Goal: Task Accomplishment & Management: Use online tool/utility

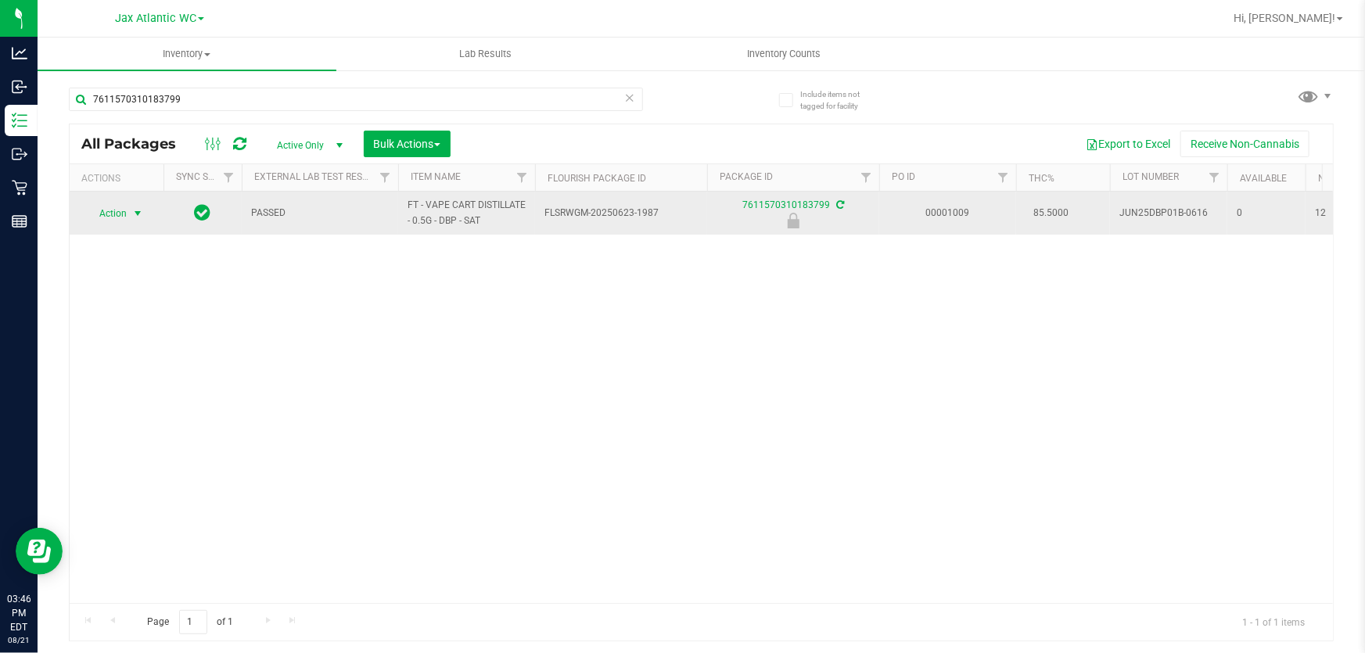
type input "7611570310183799"
click at [112, 214] on span "Action" at bounding box center [106, 214] width 42 height 22
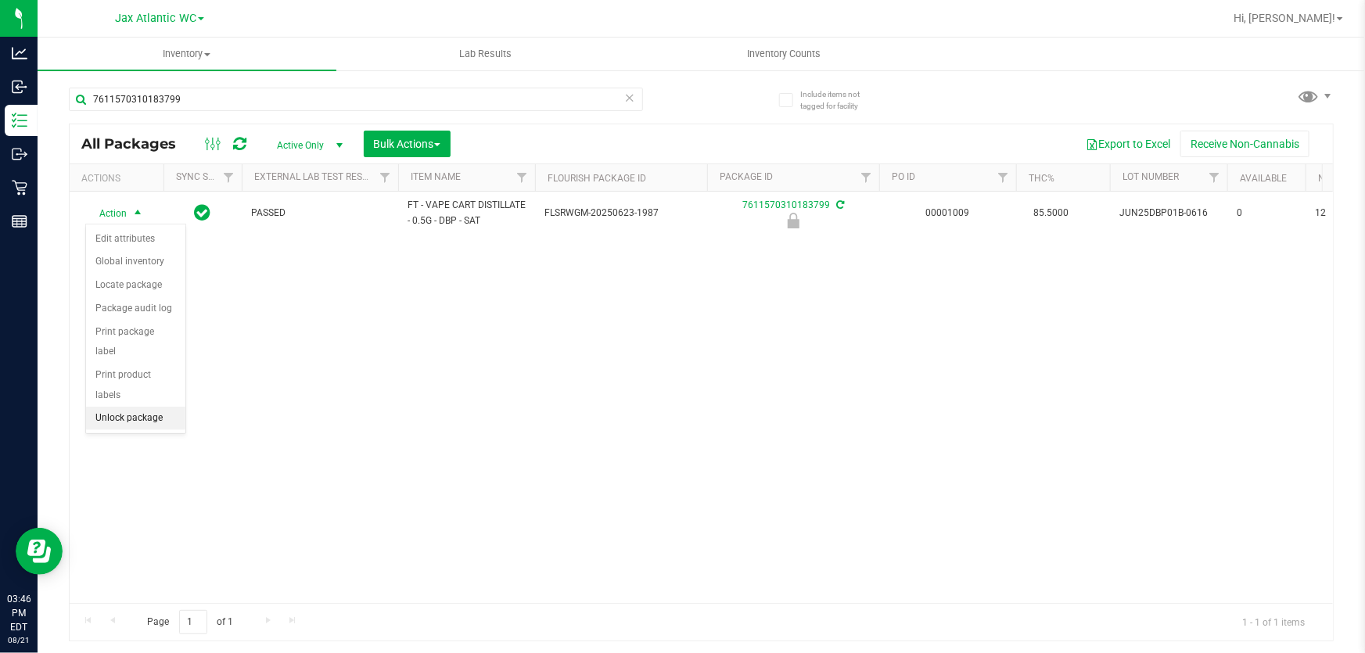
click at [120, 407] on li "Unlock package" at bounding box center [135, 418] width 99 height 23
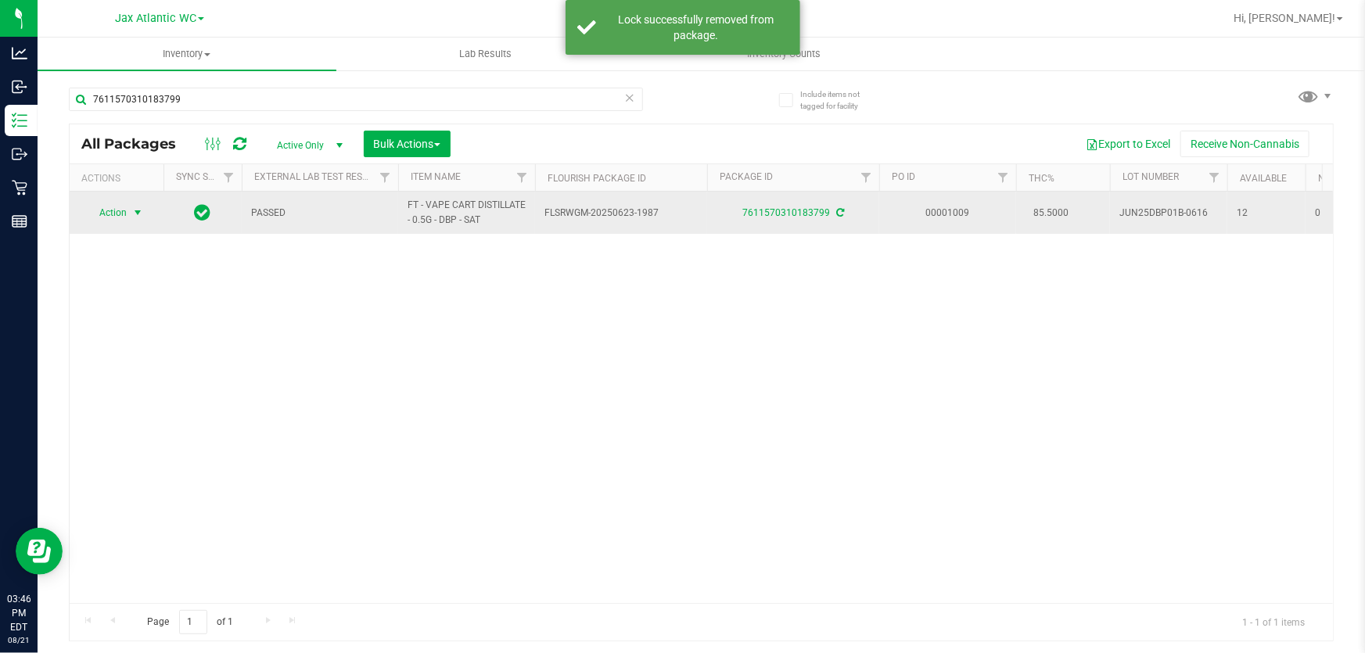
click at [110, 213] on span "Action" at bounding box center [106, 213] width 42 height 22
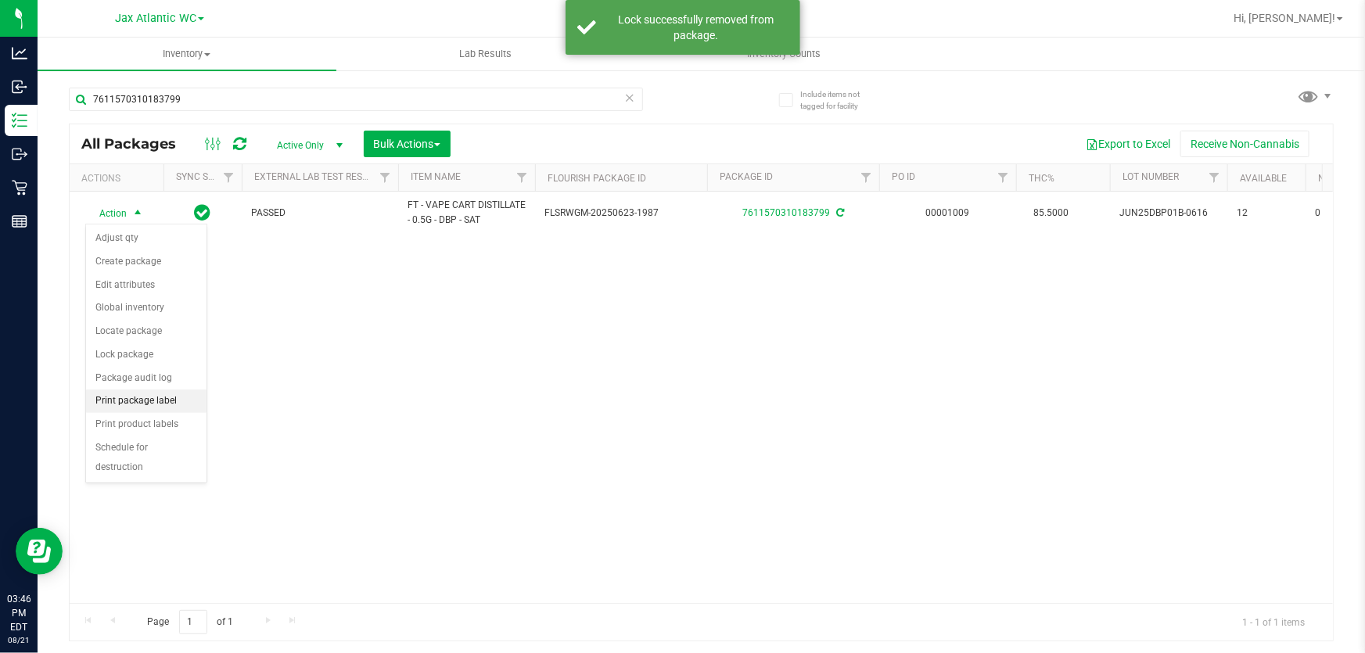
click at [125, 403] on li "Print package label" at bounding box center [146, 401] width 121 height 23
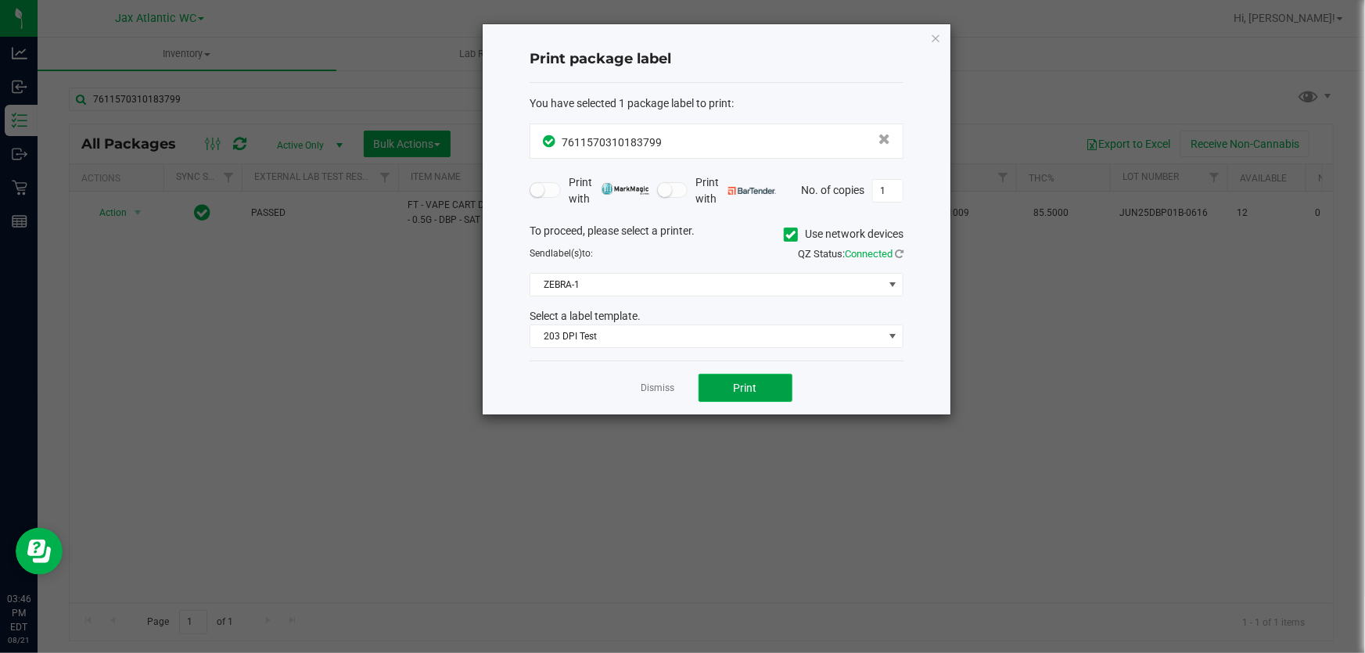
click at [739, 390] on span "Print" at bounding box center [745, 388] width 23 height 13
click at [934, 39] on icon "button" at bounding box center [935, 37] width 11 height 19
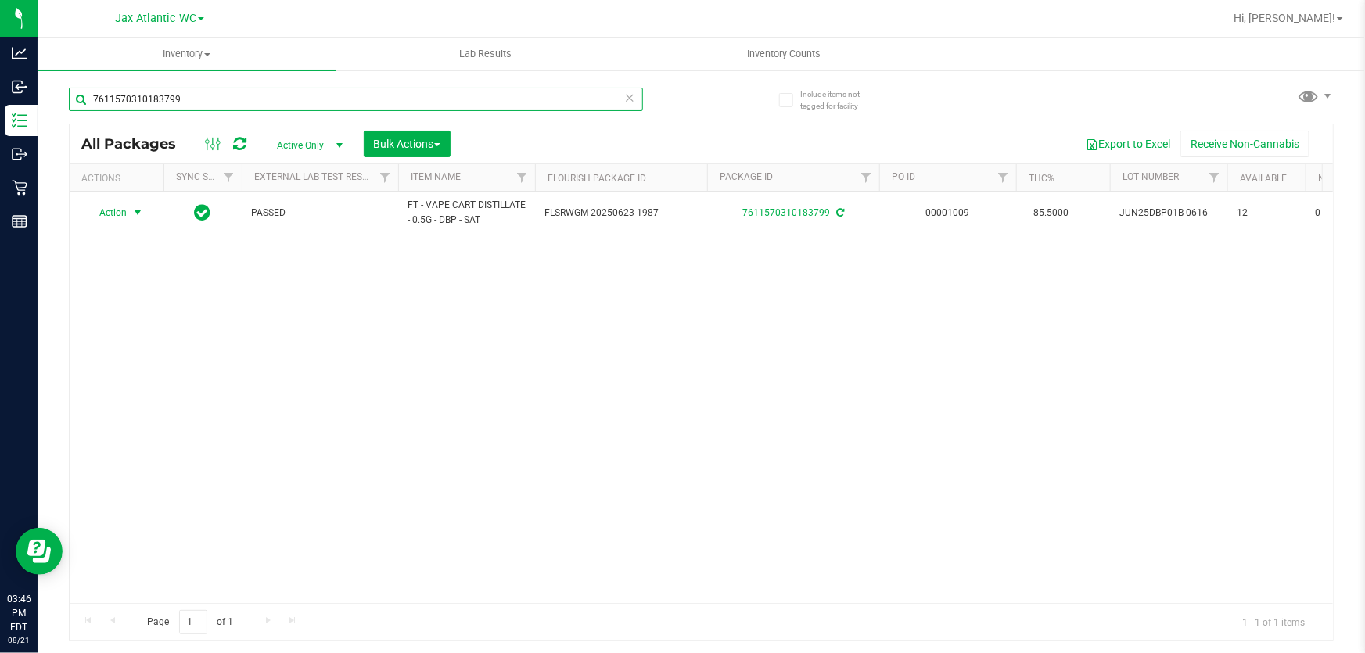
click at [192, 106] on input "7611570310183799" at bounding box center [356, 99] width 574 height 23
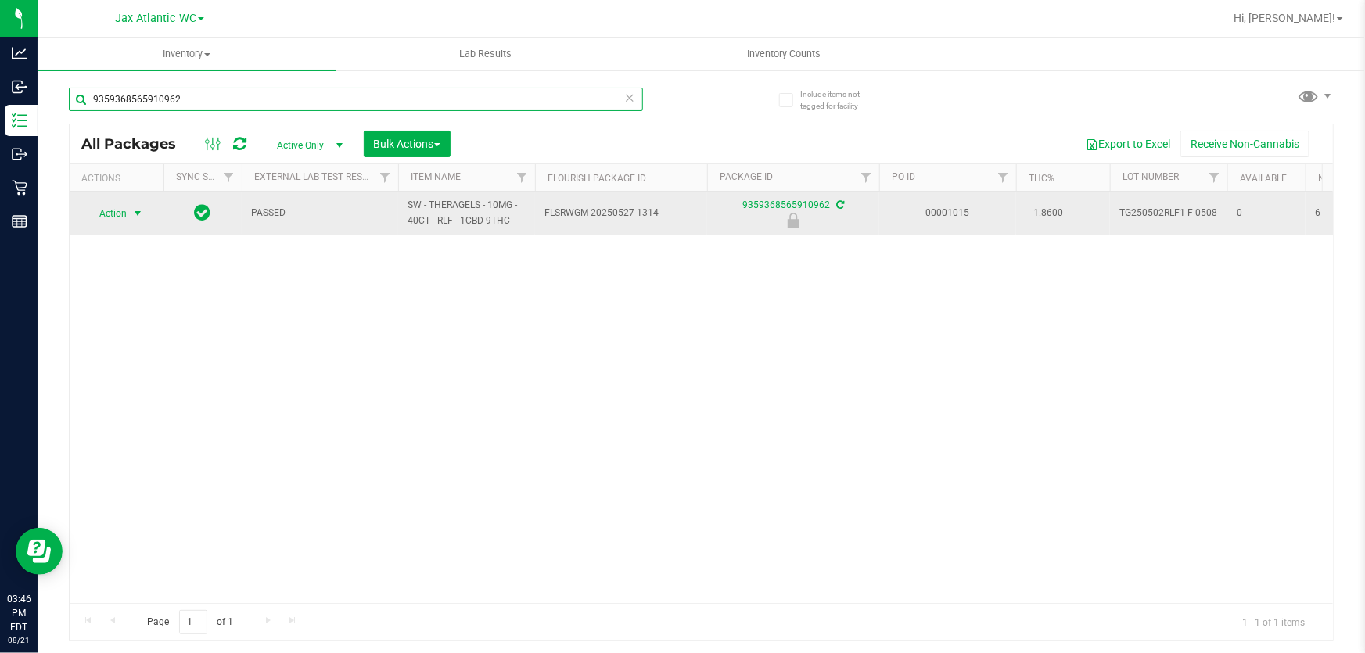
type input "9359368565910962"
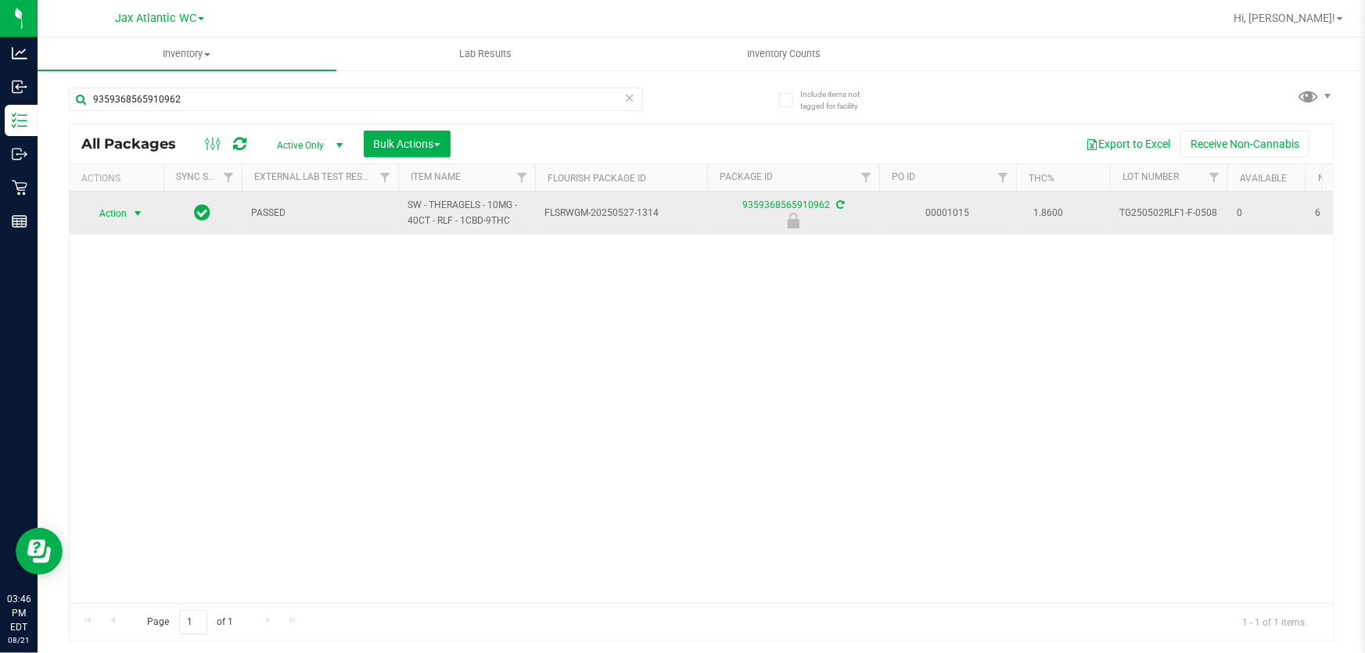
click at [131, 215] on span "select" at bounding box center [138, 214] width 20 height 22
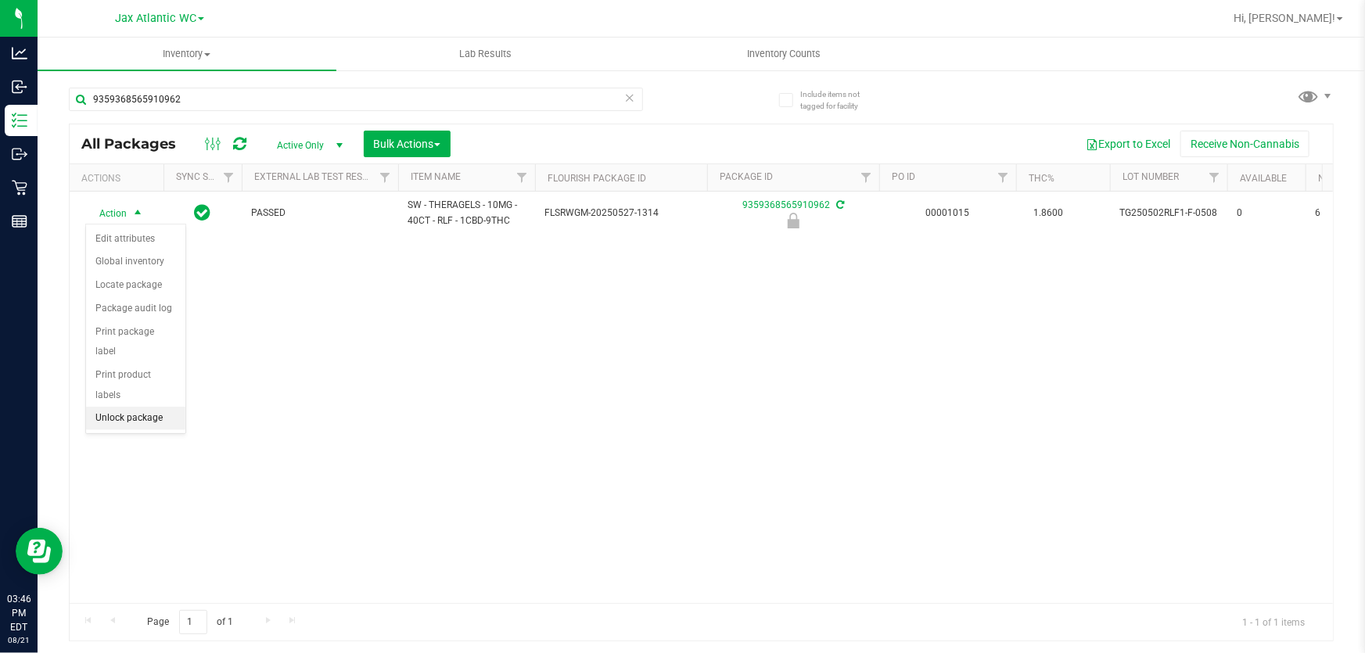
click at [133, 407] on li "Unlock package" at bounding box center [135, 418] width 99 height 23
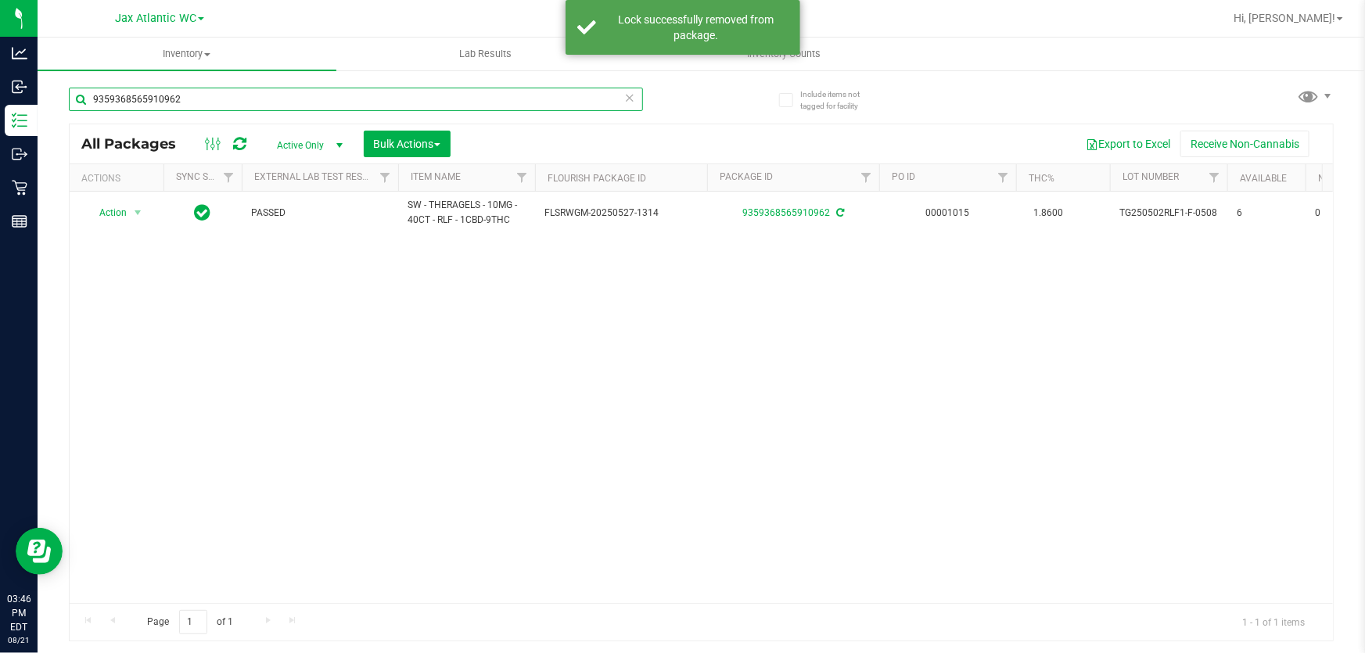
click at [207, 96] on input "9359368565910962" at bounding box center [356, 99] width 574 height 23
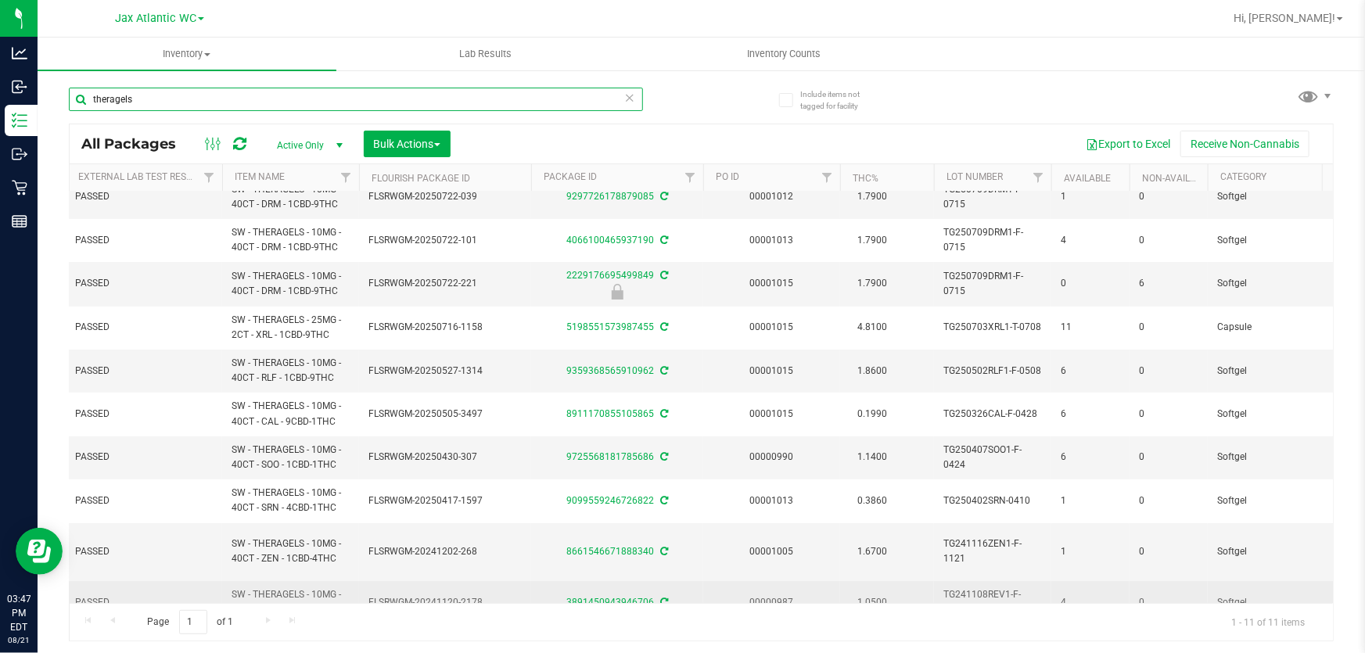
scroll to position [0, 178]
type input "t"
type input "9359368565910962"
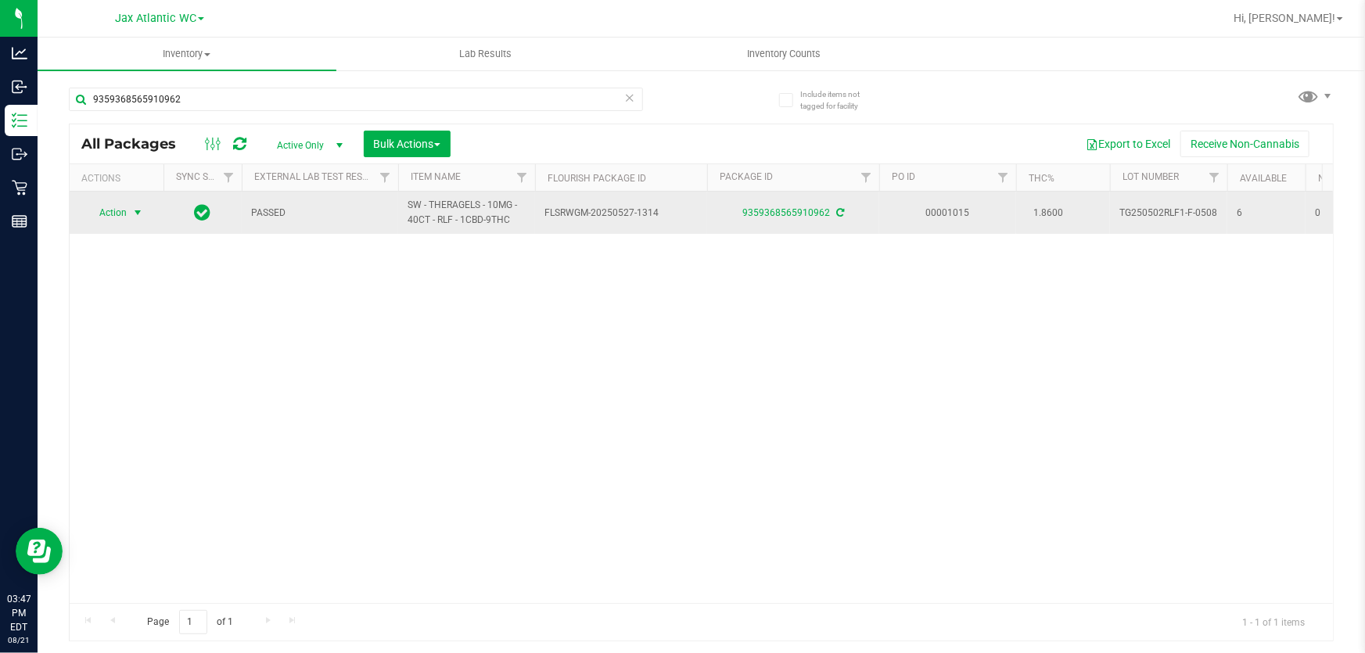
click at [112, 211] on span "Action" at bounding box center [106, 213] width 42 height 22
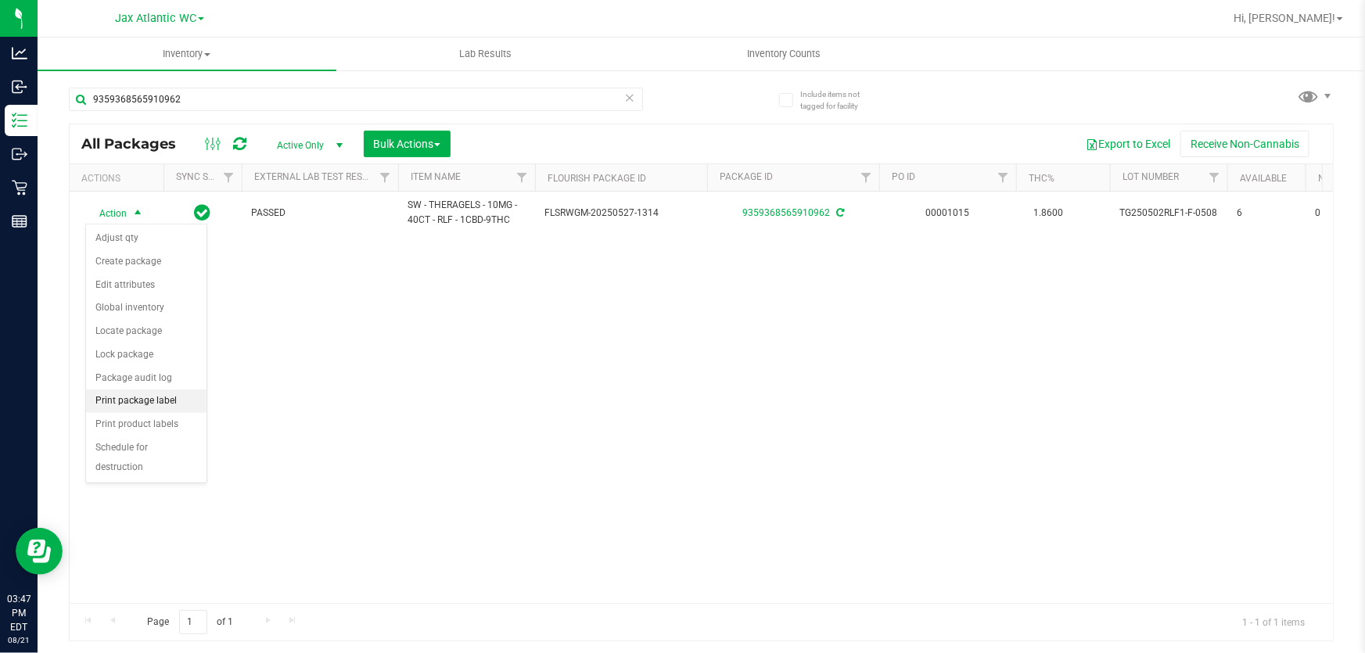
click at [146, 402] on li "Print package label" at bounding box center [146, 401] width 121 height 23
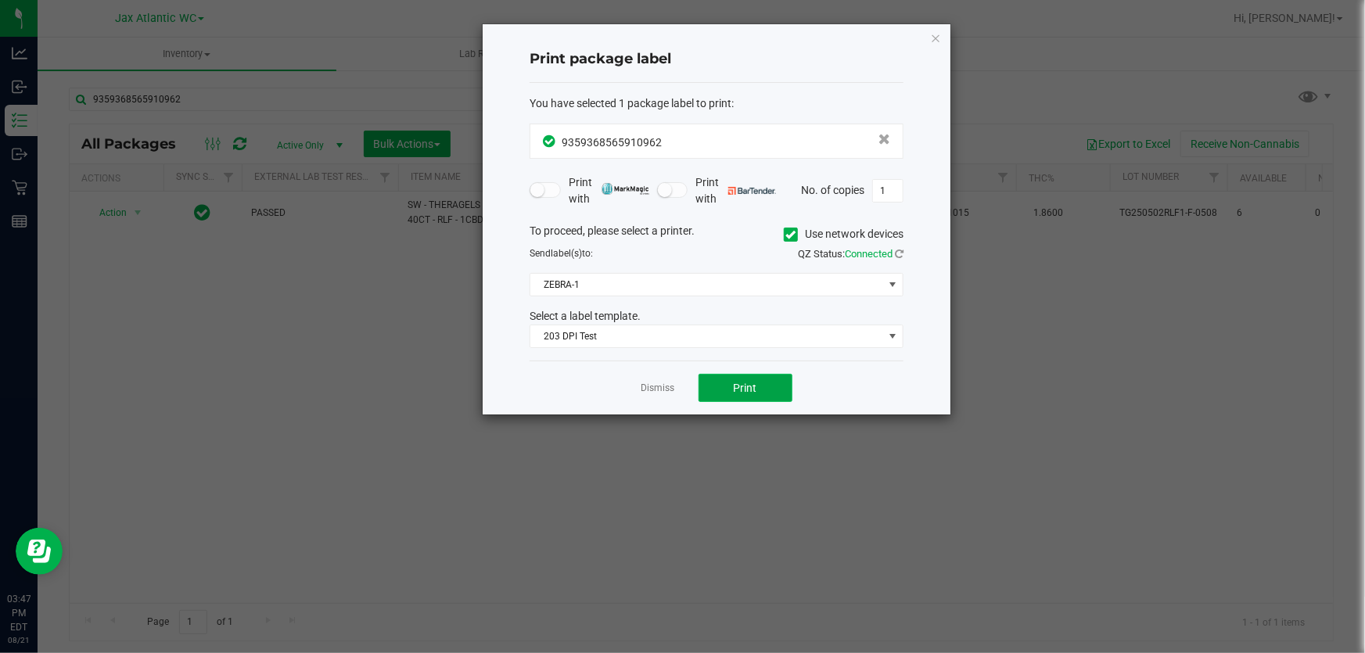
click at [714, 396] on button "Print" at bounding box center [746, 388] width 94 height 28
click at [931, 33] on icon "button" at bounding box center [935, 37] width 11 height 19
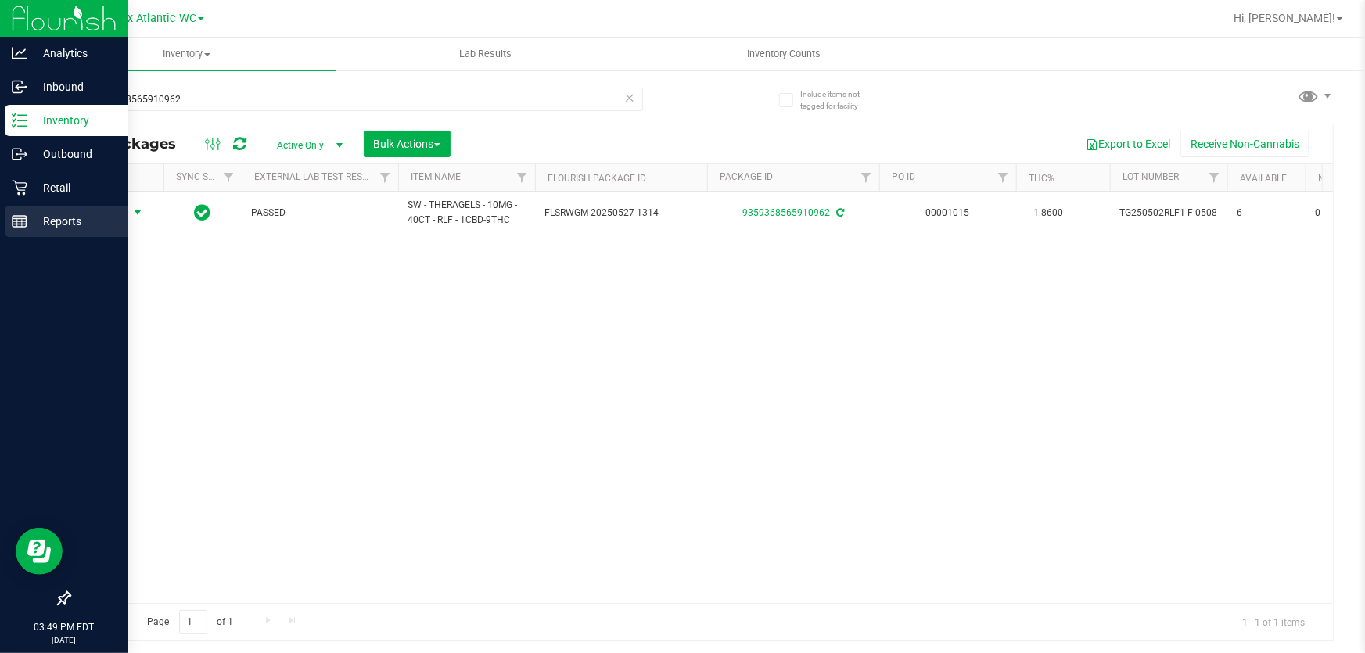
click at [12, 219] on icon at bounding box center [20, 222] width 16 height 16
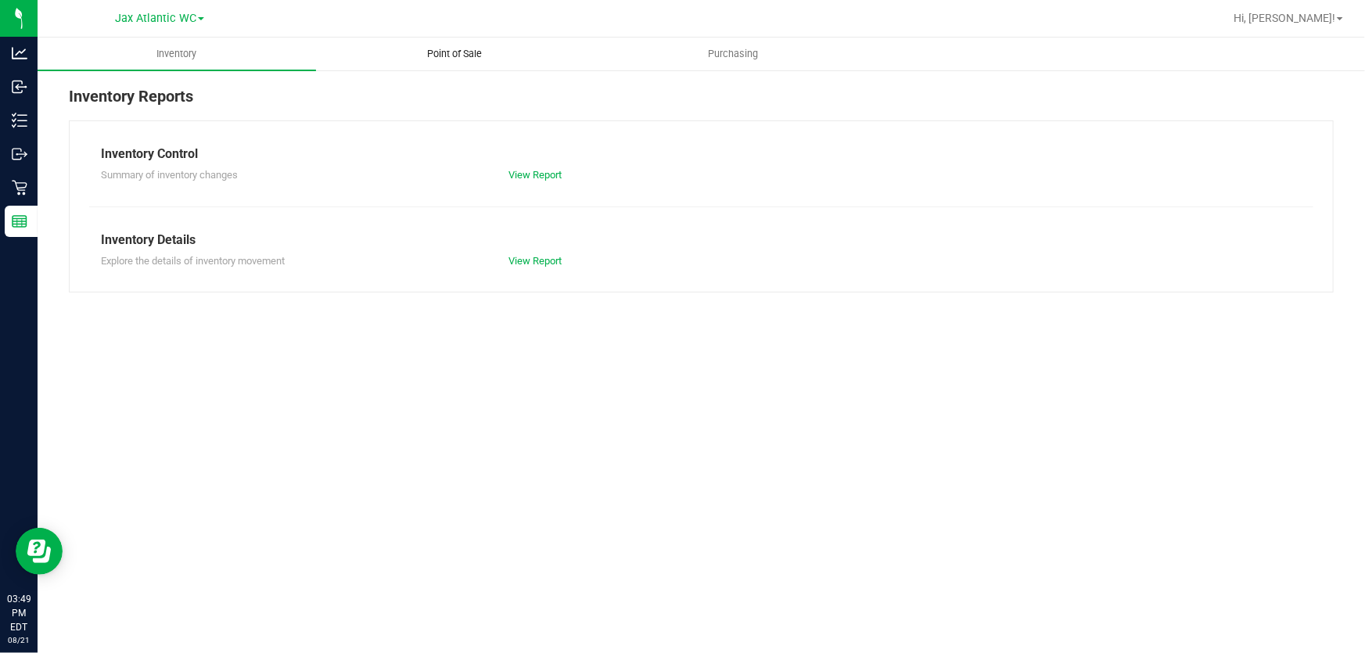
click at [470, 44] on uib-tab-heading "Point of Sale" at bounding box center [455, 53] width 277 height 31
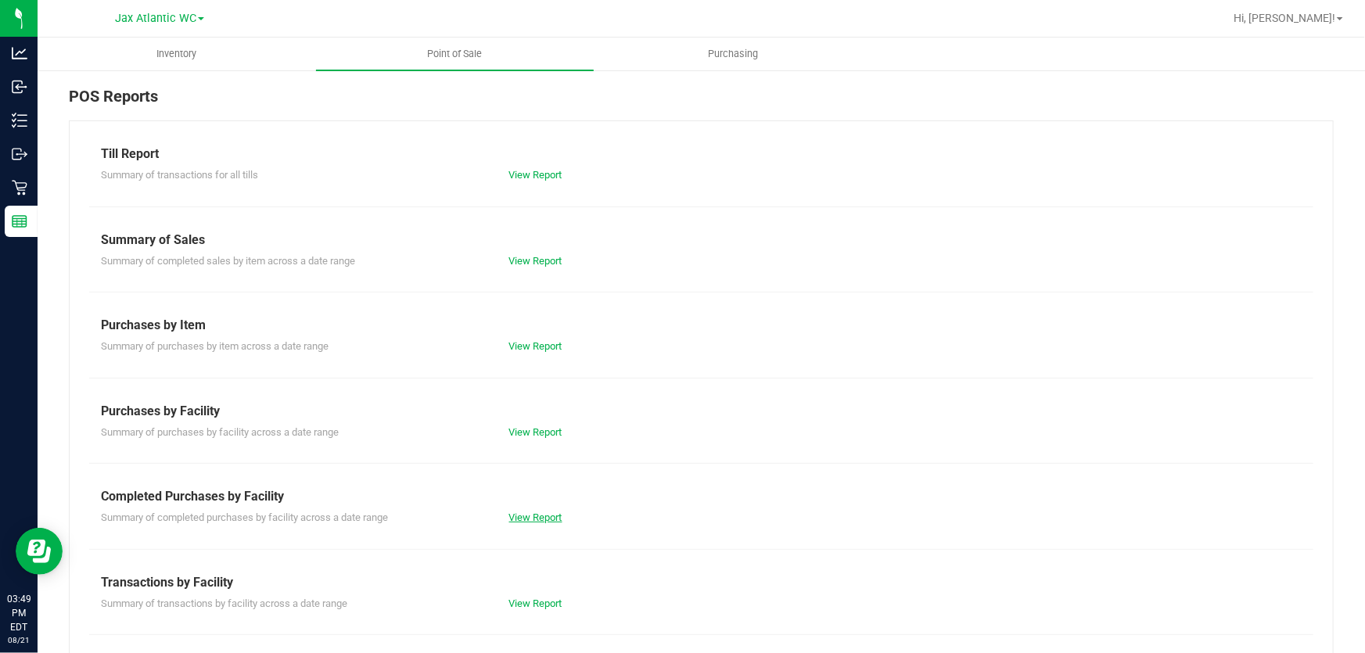
click at [542, 513] on link "View Report" at bounding box center [535, 518] width 53 height 12
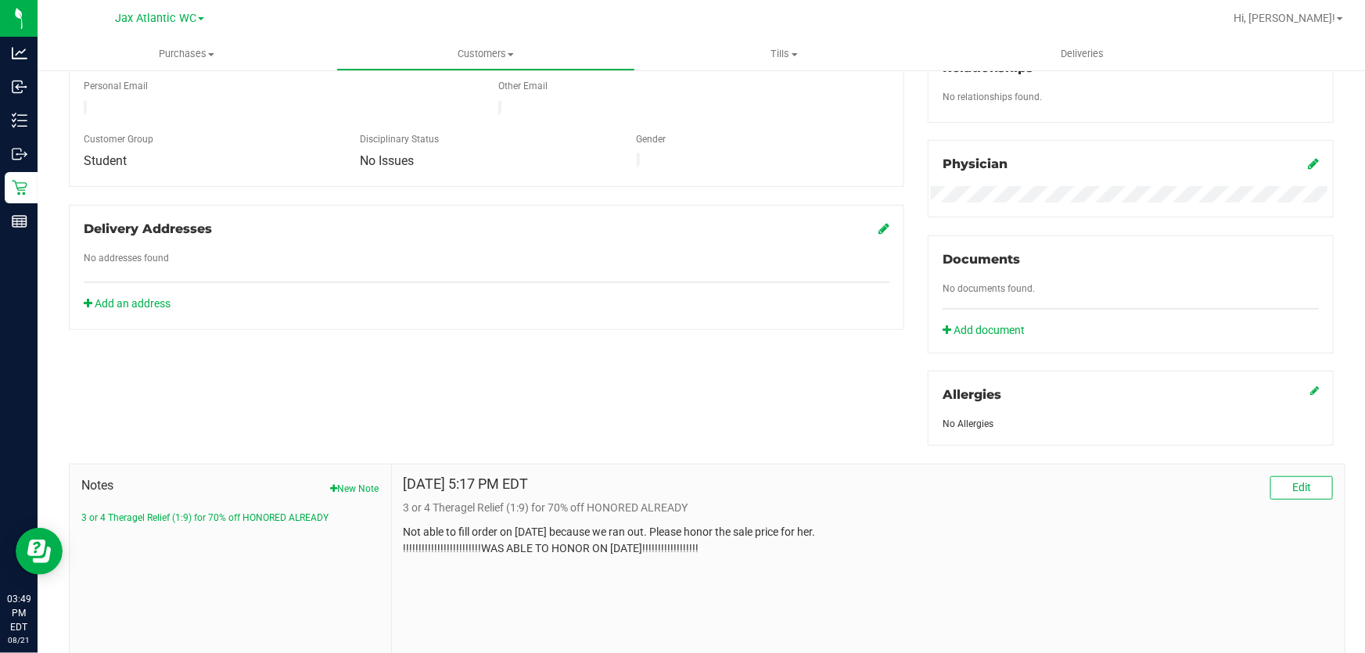
scroll to position [477, 0]
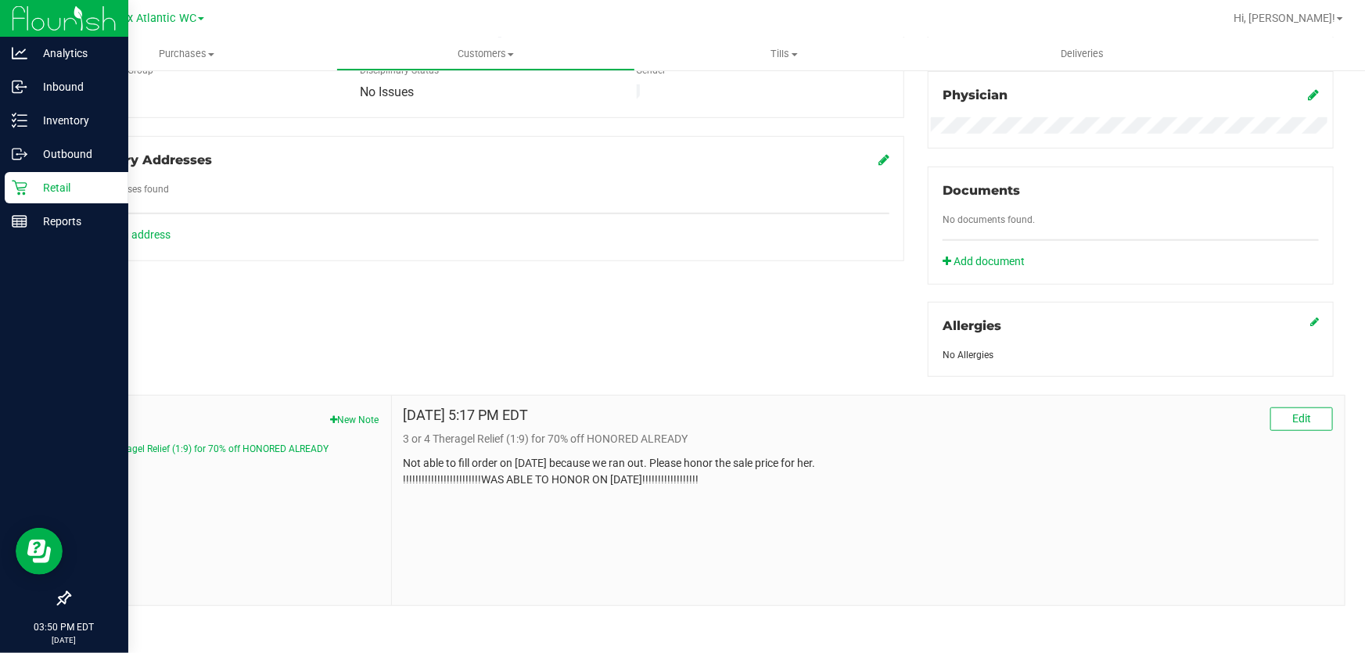
click at [13, 187] on icon at bounding box center [20, 188] width 16 height 16
